Goal: Task Accomplishment & Management: Manage account settings

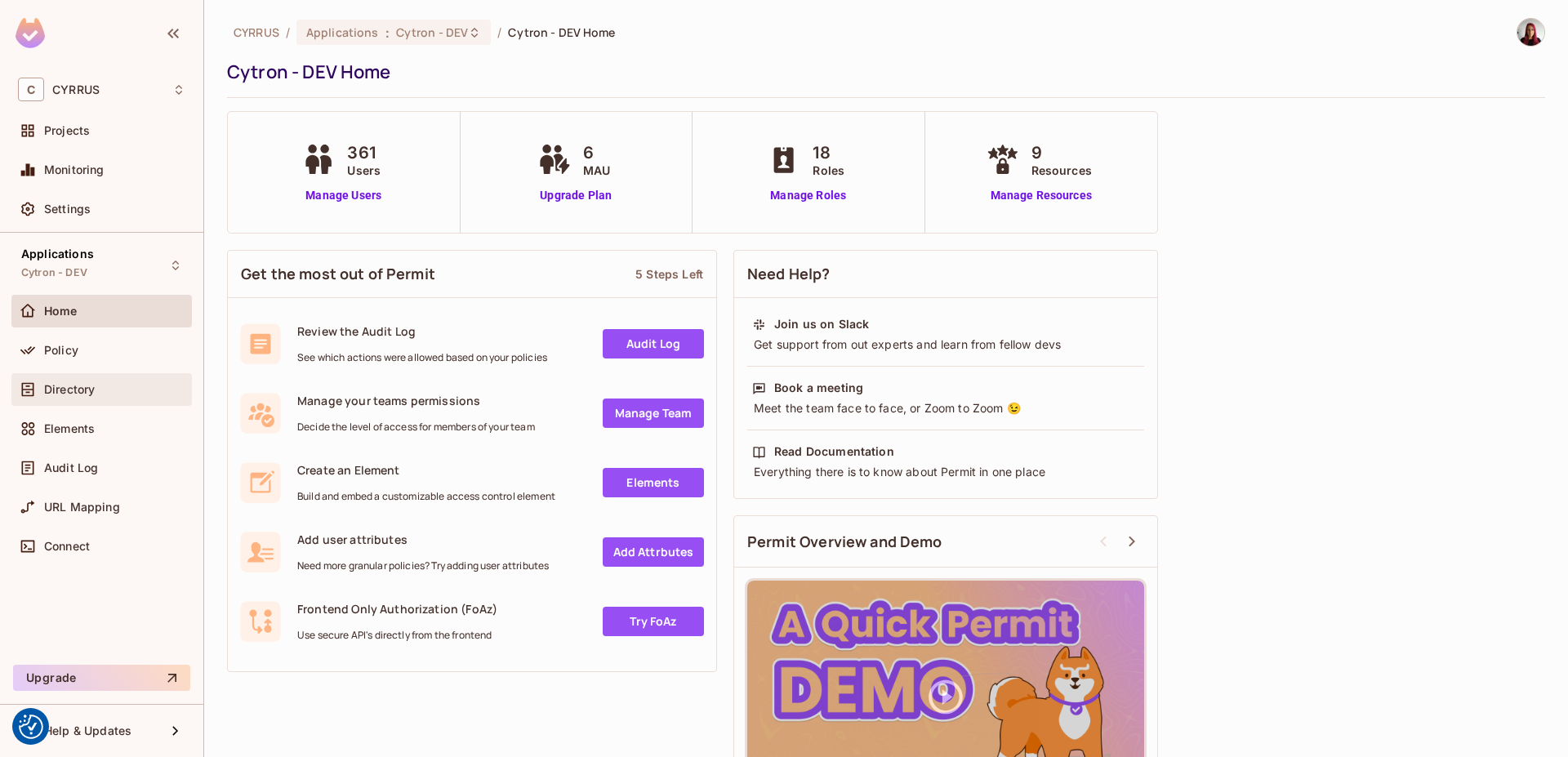
click at [133, 400] on div "Directory" at bounding box center [102, 389] width 180 height 32
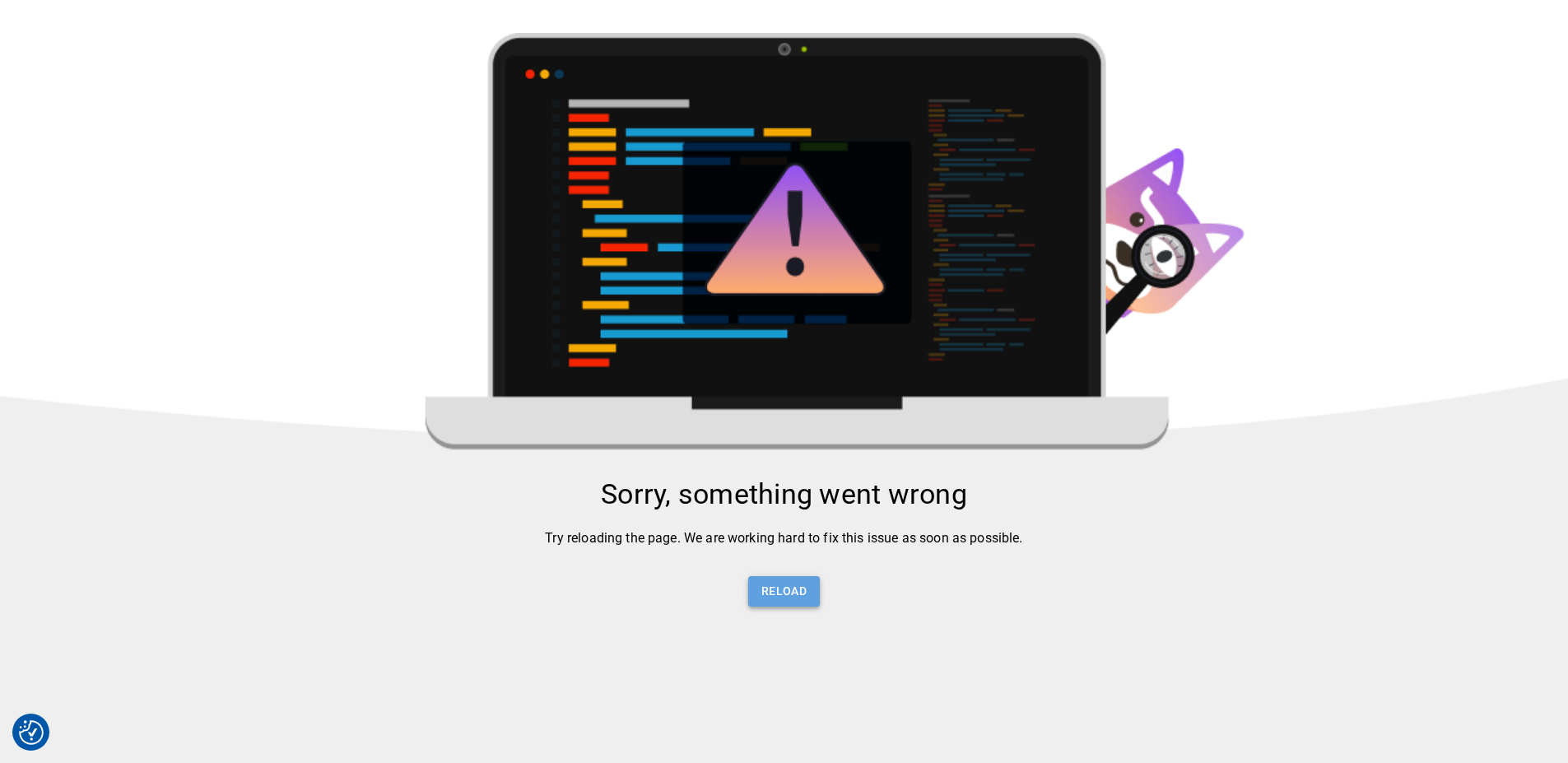
click at [793, 592] on button "Reload" at bounding box center [783, 591] width 71 height 31
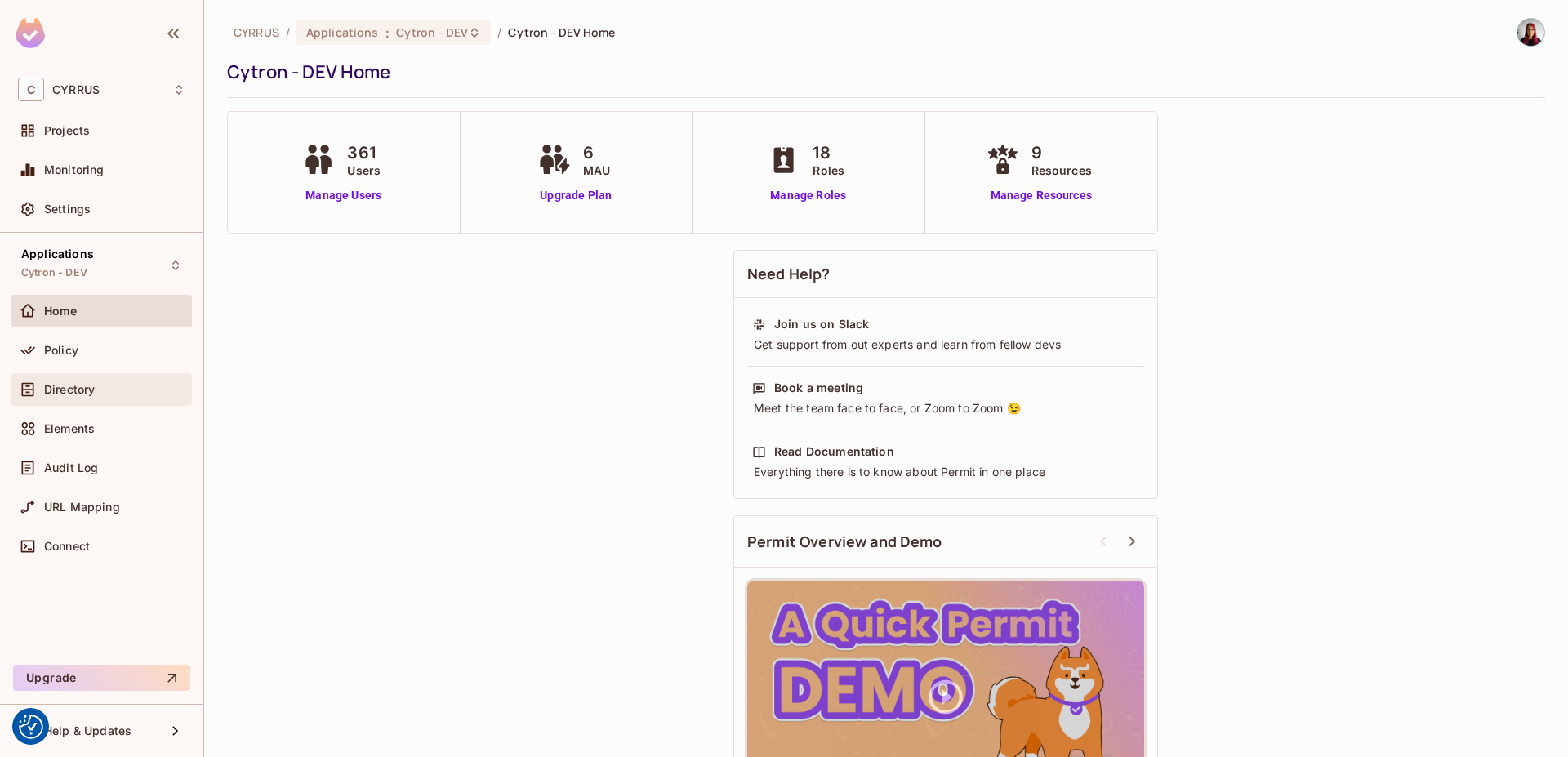
click at [116, 381] on div "Directory" at bounding box center [102, 389] width 167 height 19
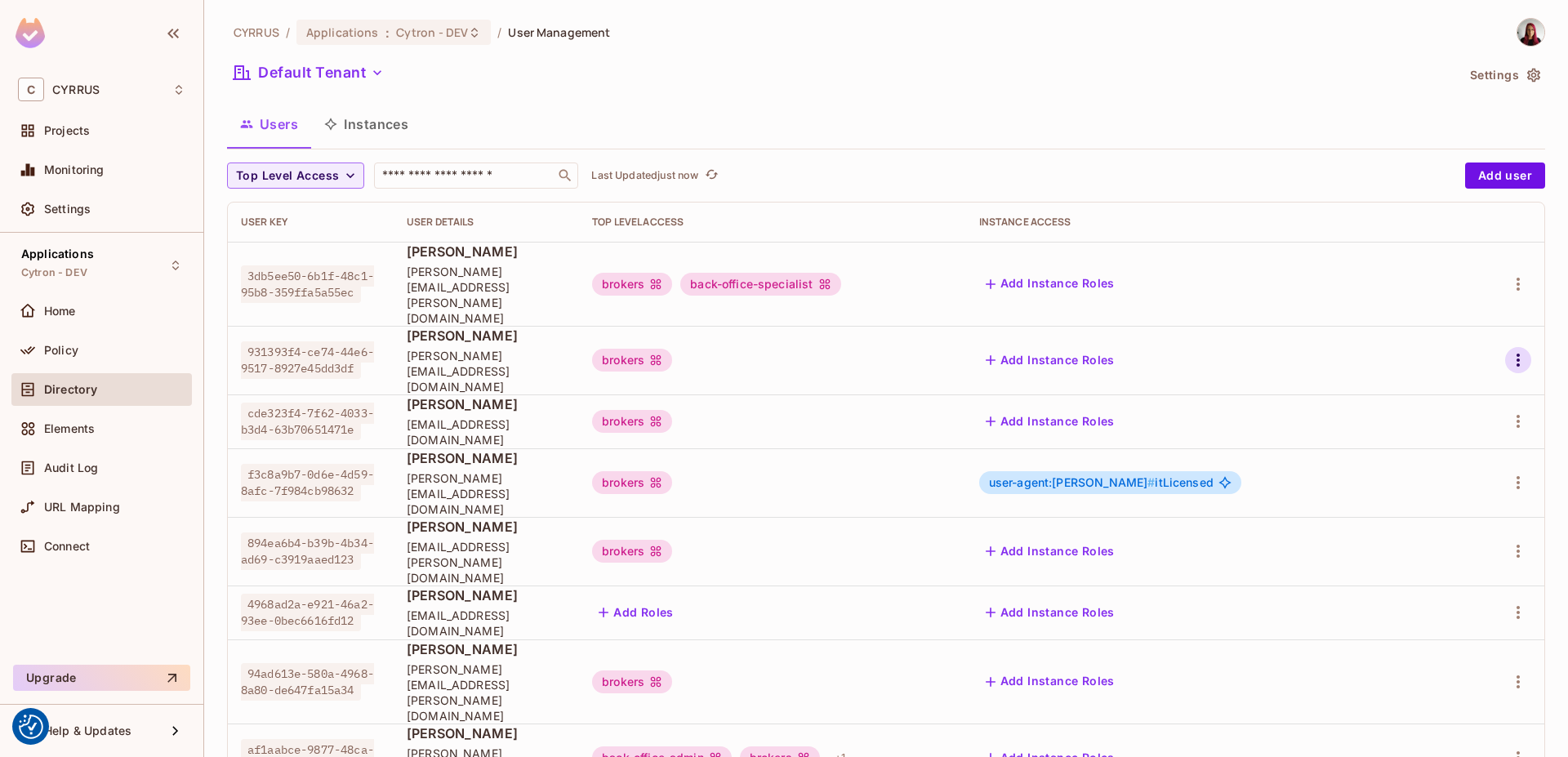
click at [1508, 350] on icon "button" at bounding box center [1518, 360] width 19 height 19
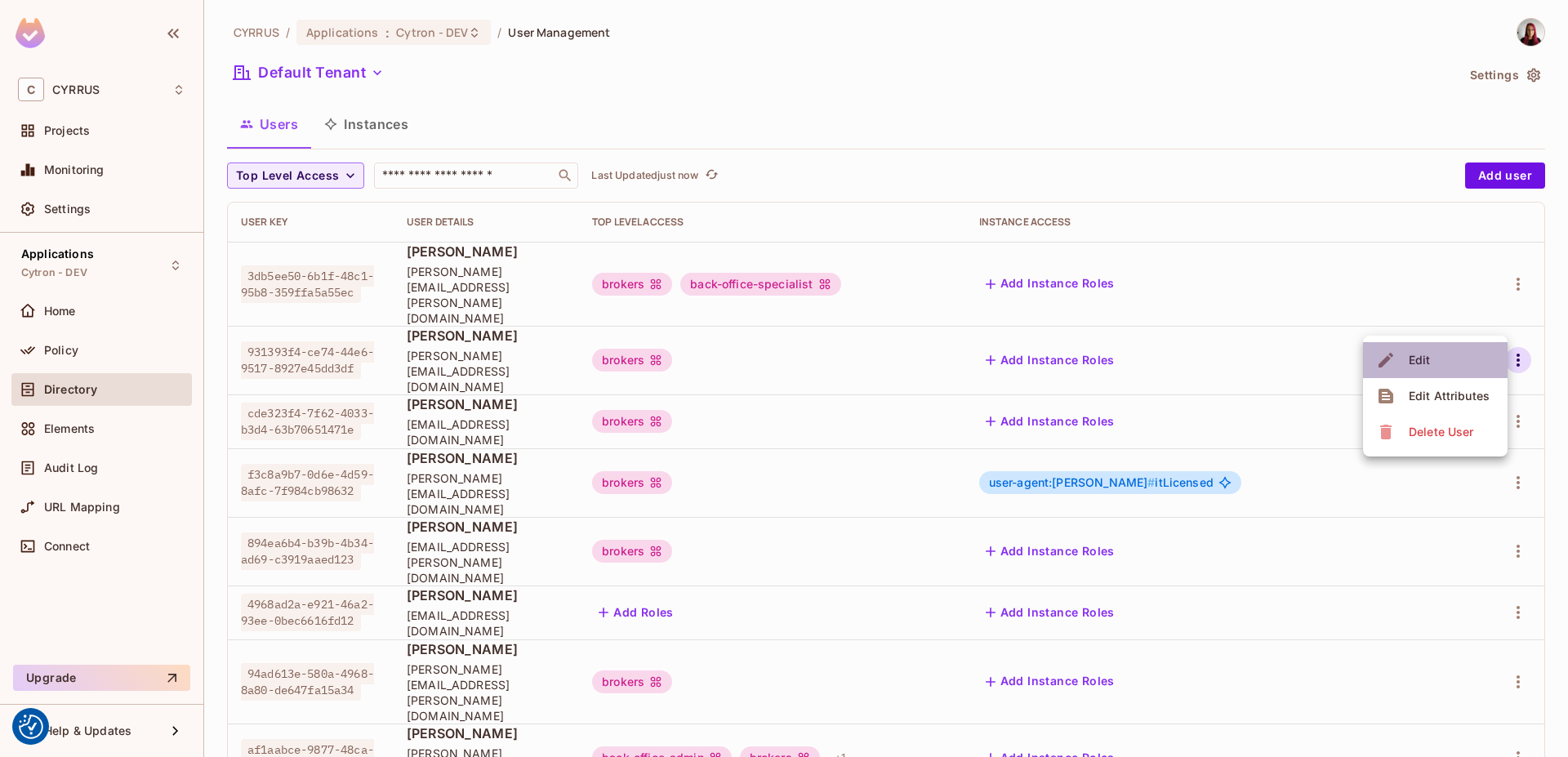
click at [1443, 359] on li "Edit" at bounding box center [1435, 360] width 144 height 36
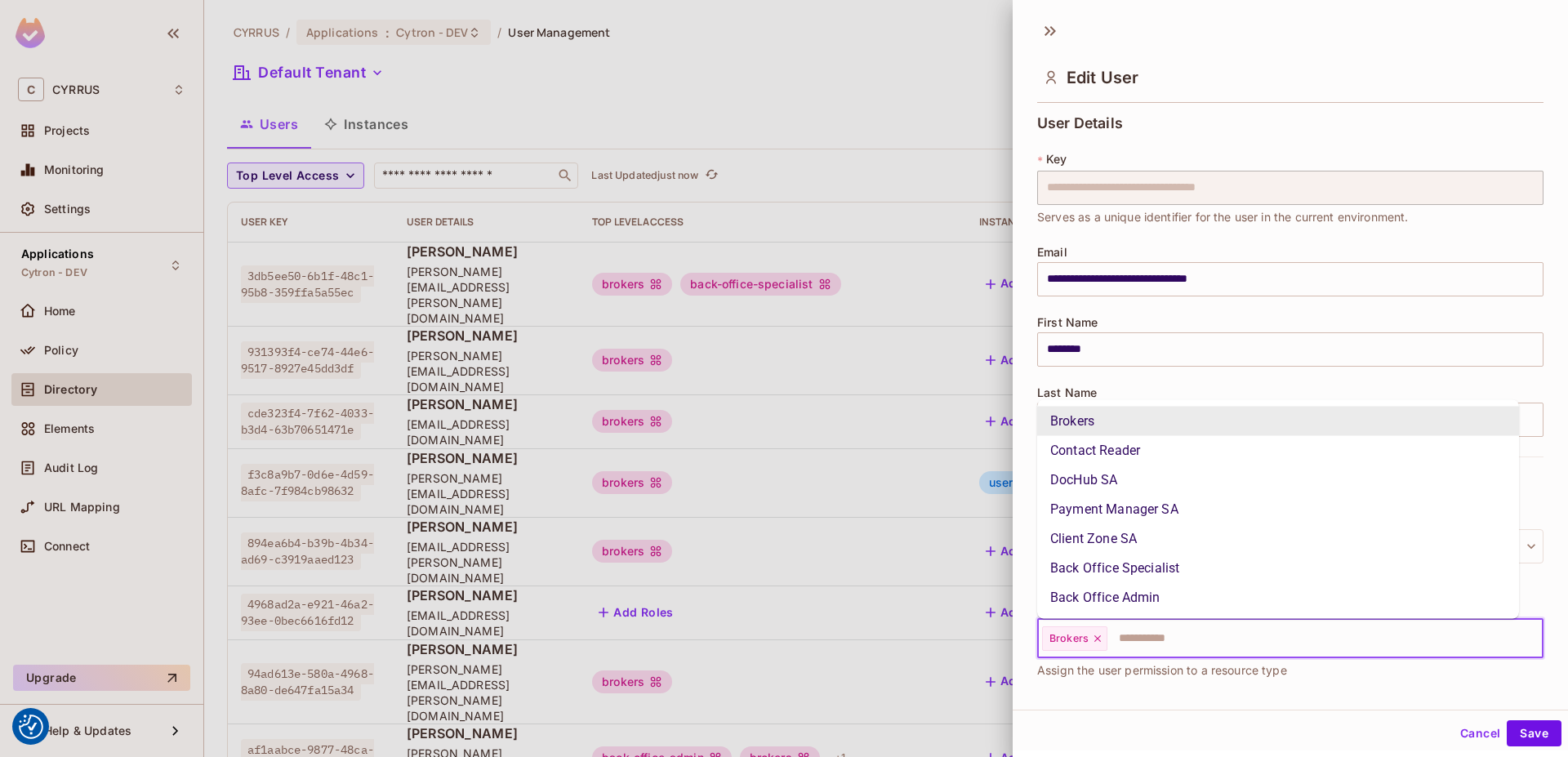
click at [1270, 638] on input "text" at bounding box center [1311, 638] width 402 height 32
click at [1236, 571] on li "Back Office Specialist" at bounding box center [1278, 569] width 482 height 30
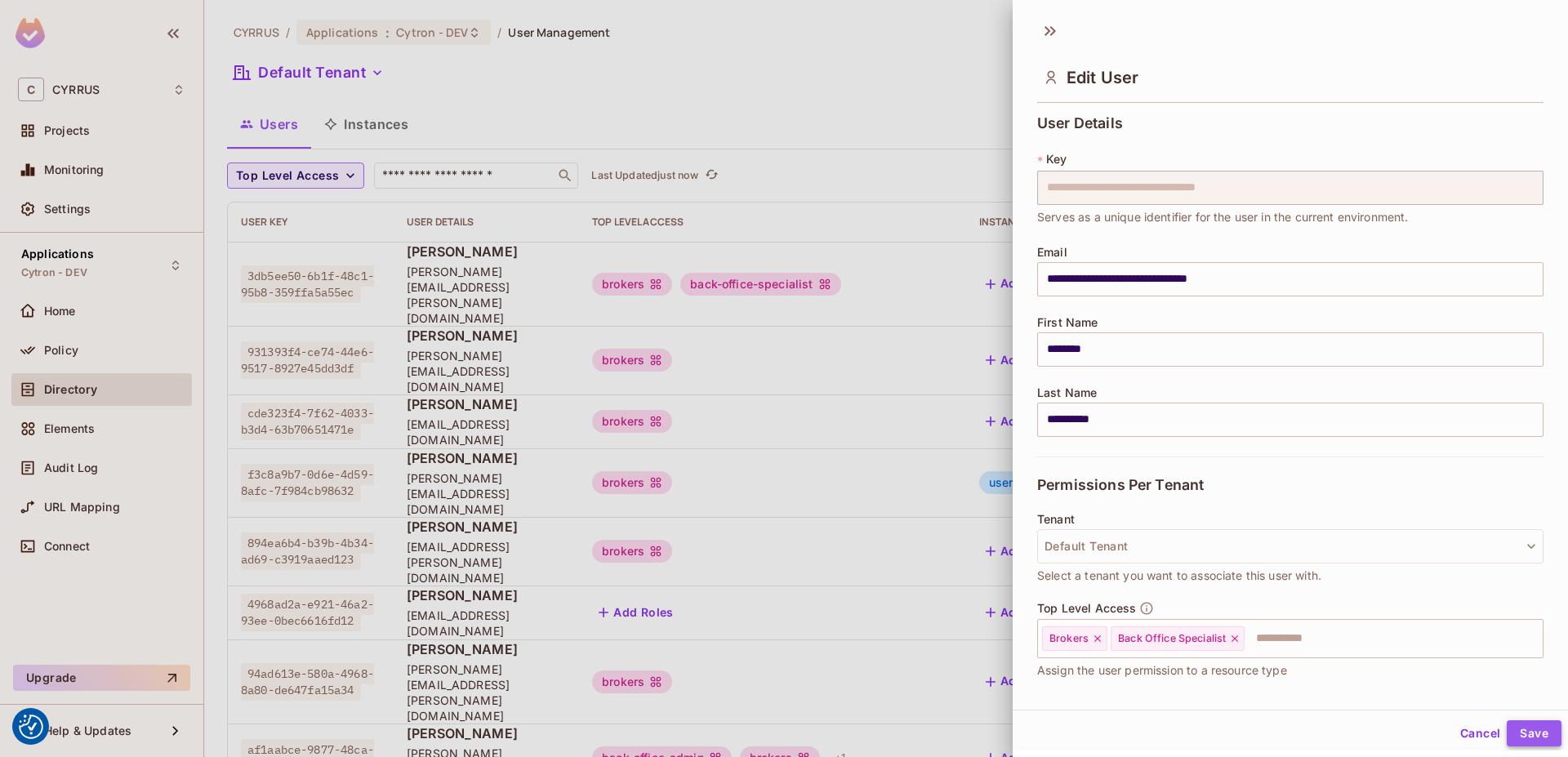
click at [1520, 736] on button "Save" at bounding box center [1534, 733] width 55 height 26
